Goal: Find contact information: Find contact information

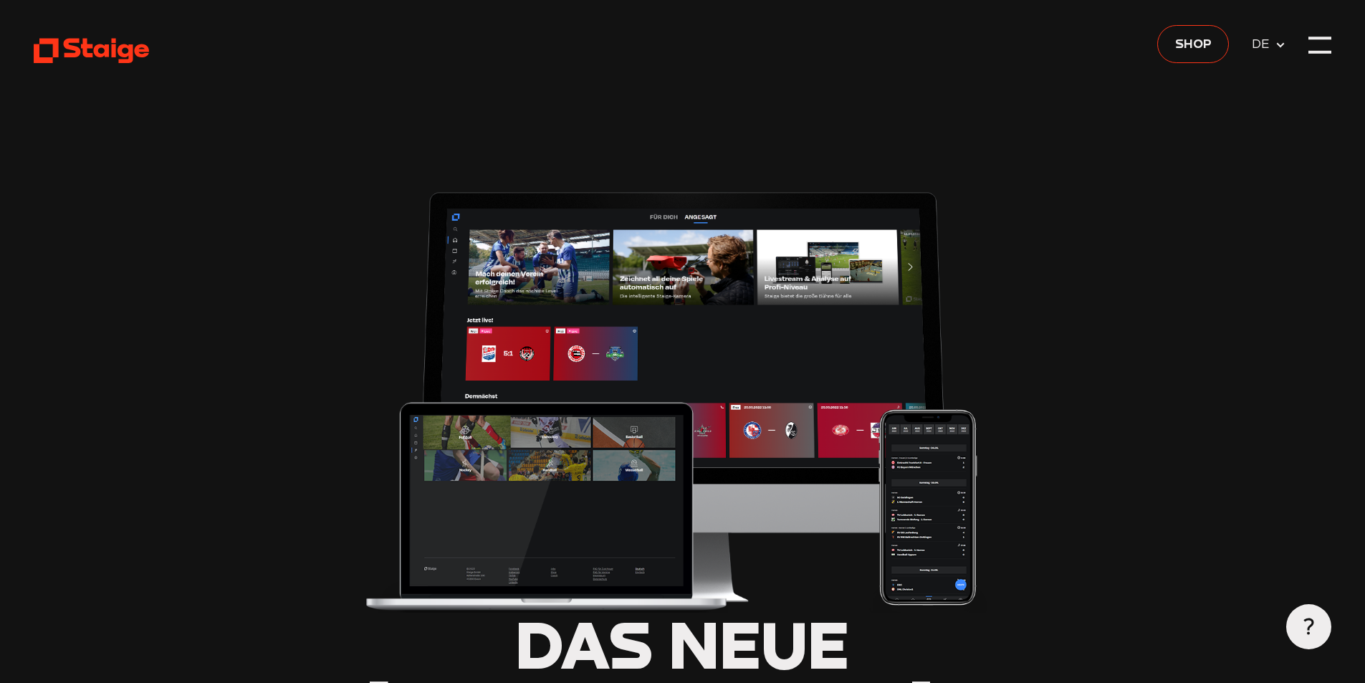
type input "0.8"
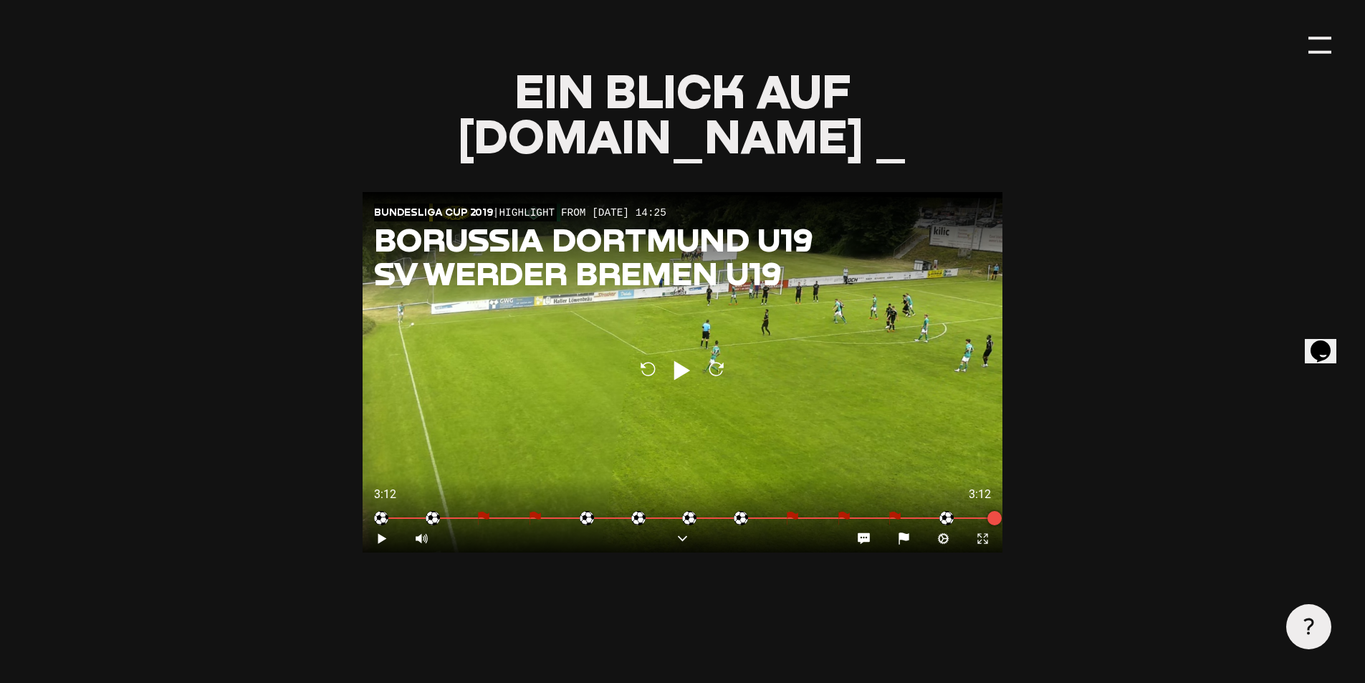
scroll to position [6740, 0]
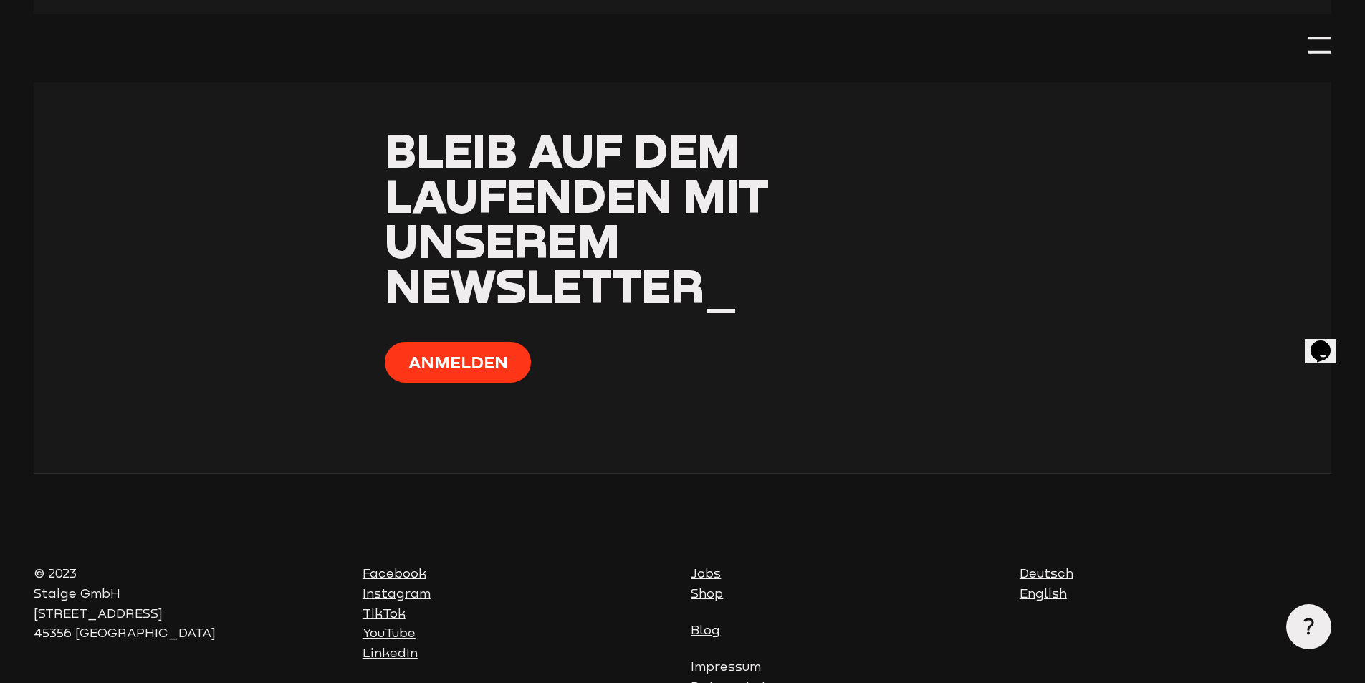
click at [729, 659] on link "Impressum" at bounding box center [726, 666] width 70 height 14
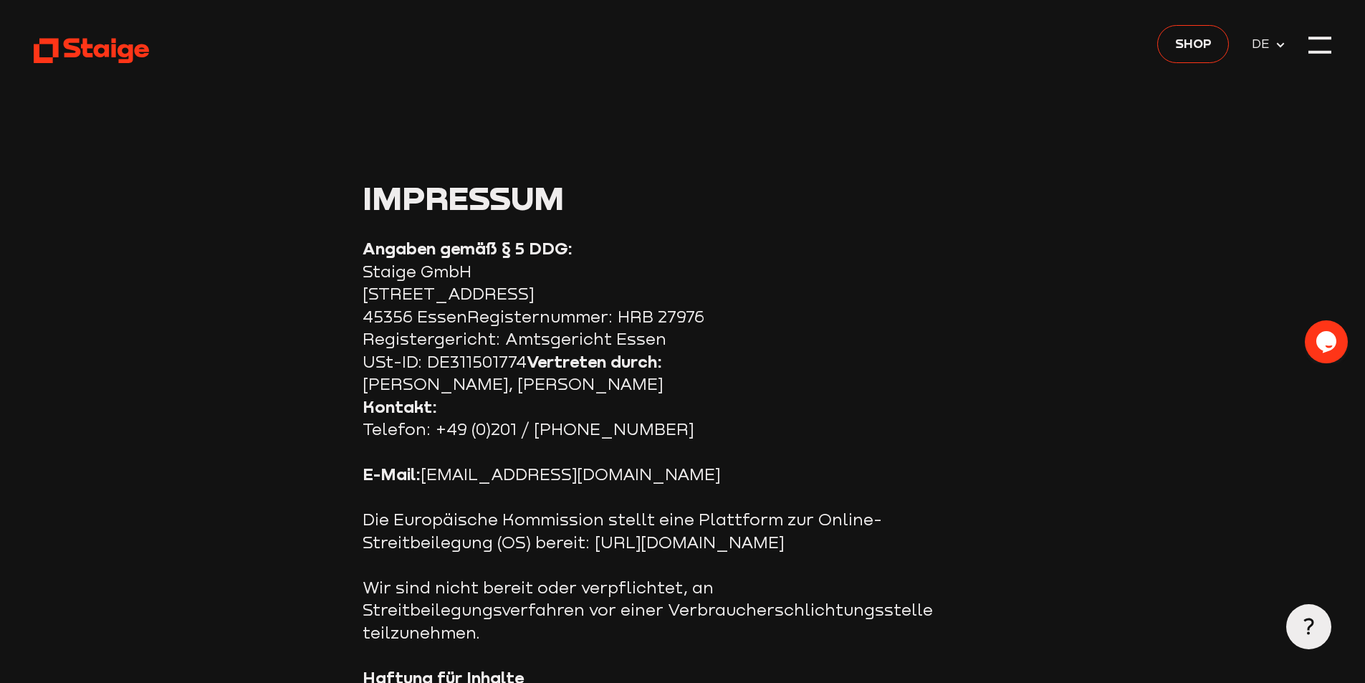
drag, startPoint x: 388, startPoint y: 385, endPoint x: 413, endPoint y: 383, distance: 25.1
drag, startPoint x: 407, startPoint y: 383, endPoint x: 381, endPoint y: 383, distance: 26.5
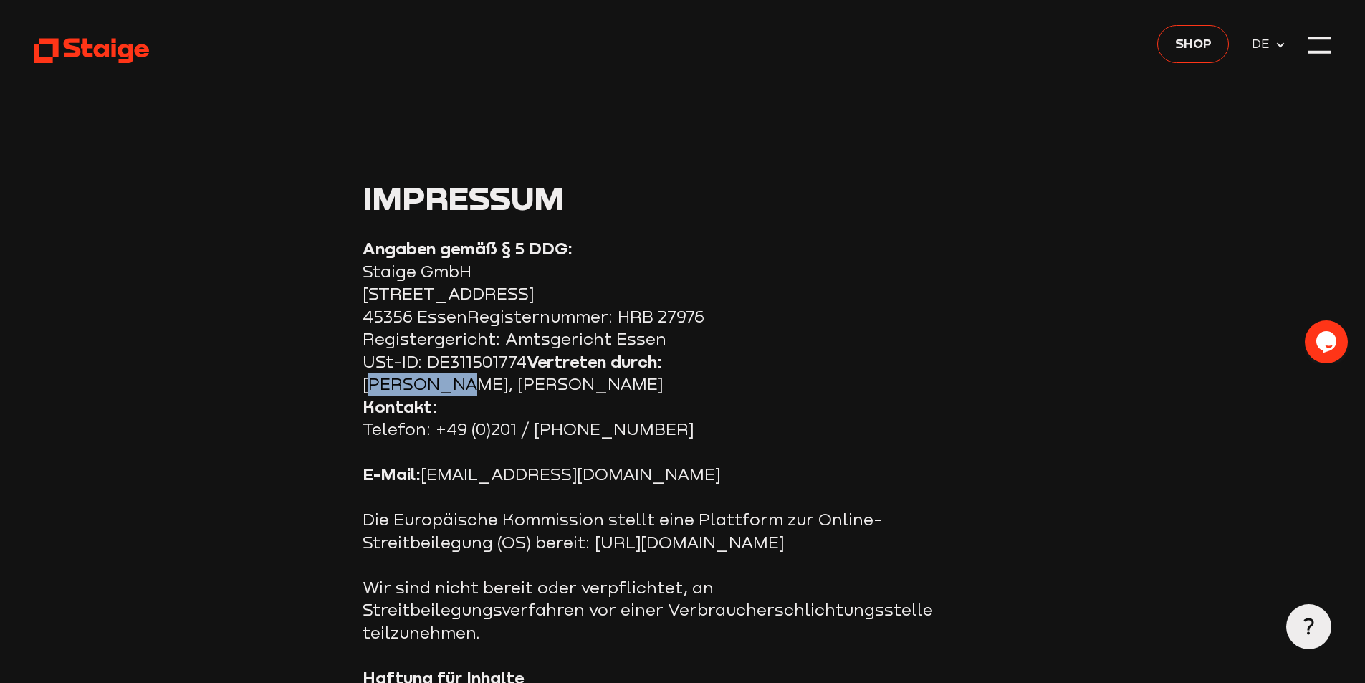
drag, startPoint x: 590, startPoint y: 481, endPoint x: 425, endPoint y: 475, distance: 165.6
click at [425, 475] on p "E-Mail: [EMAIL_ADDRESS][DOMAIN_NAME]" at bounding box center [649, 474] width 573 height 23
copy p "[EMAIL_ADDRESS][DOMAIN_NAME]"
